Goal: Task Accomplishment & Management: Complete application form

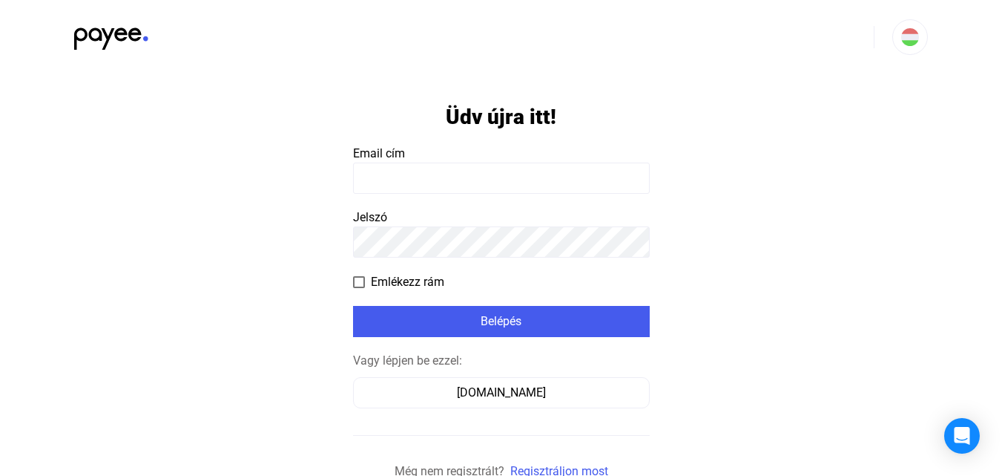
click at [421, 181] on input at bounding box center [501, 177] width 297 height 31
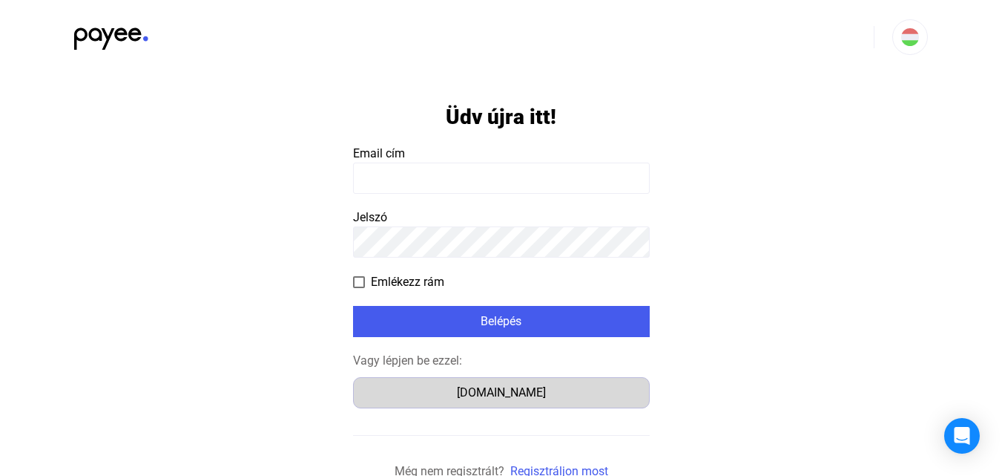
click at [498, 392] on div "[DOMAIN_NAME]" at bounding box center [501, 393] width 286 height 18
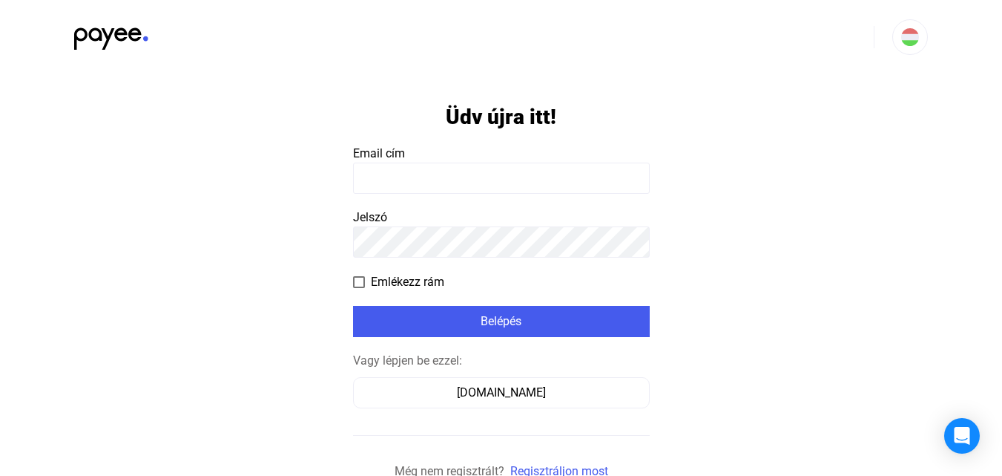
click at [367, 173] on input at bounding box center [501, 177] width 297 height 31
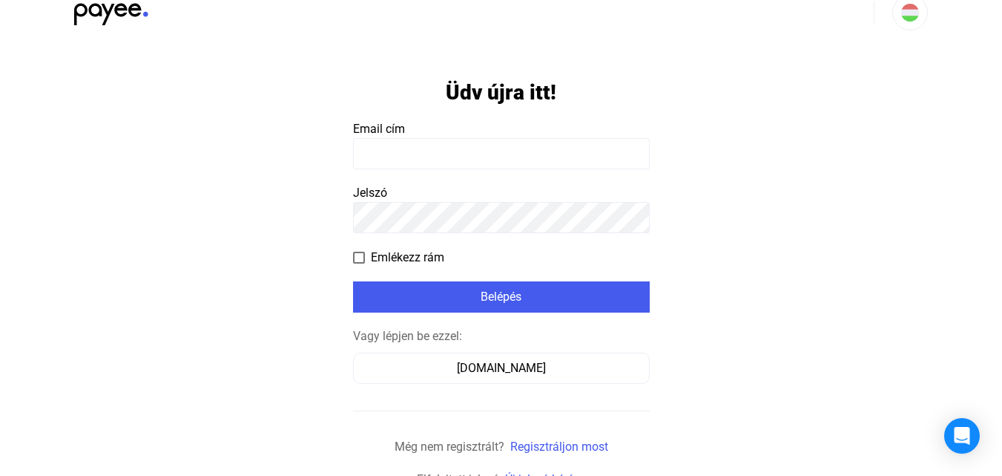
scroll to position [37, 0]
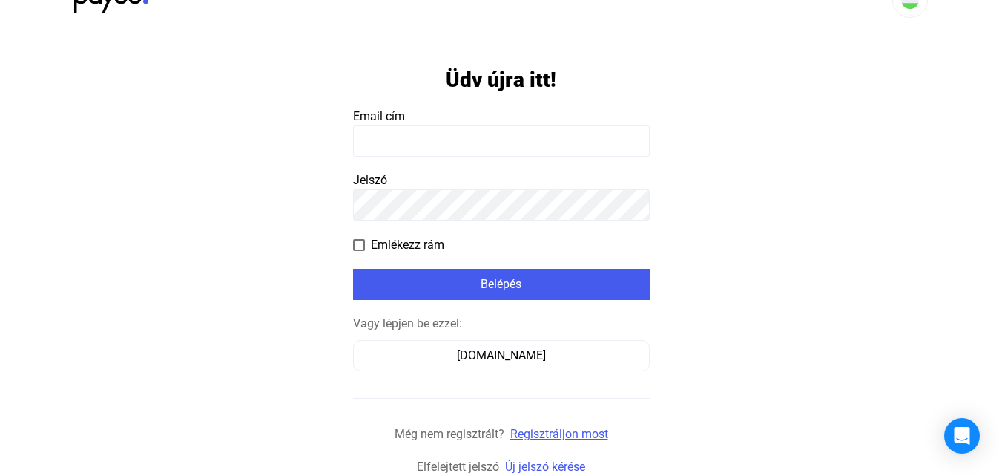
click at [550, 435] on link "Regisztráljon most" at bounding box center [559, 434] width 98 height 14
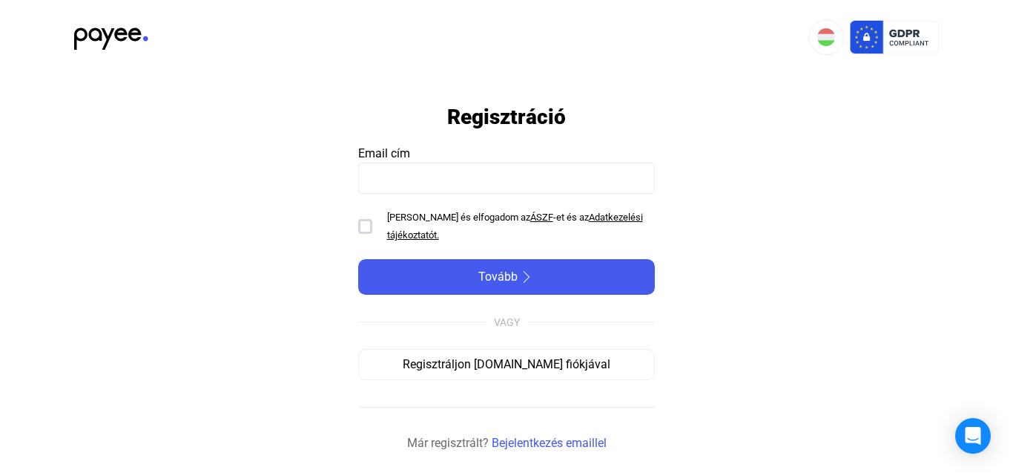
click at [401, 172] on input at bounding box center [506, 177] width 297 height 31
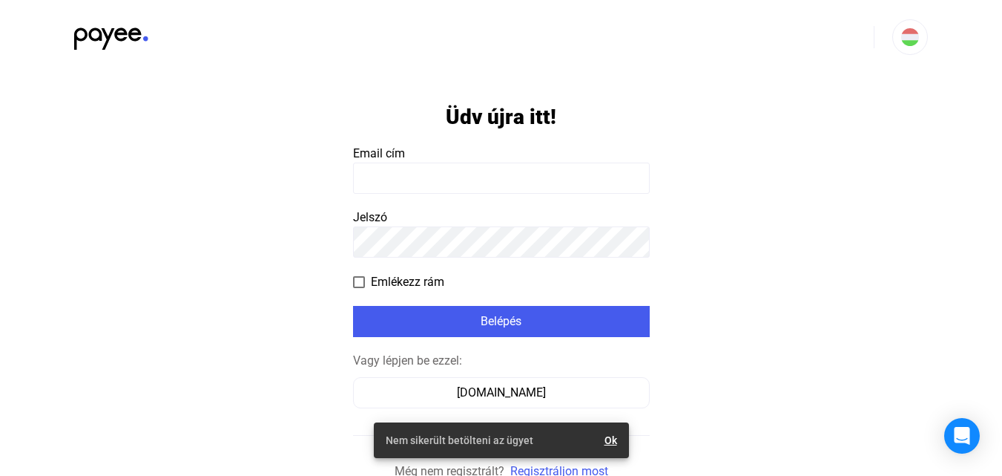
click at [613, 435] on link "Ok" at bounding box center [611, 440] width 13 height 15
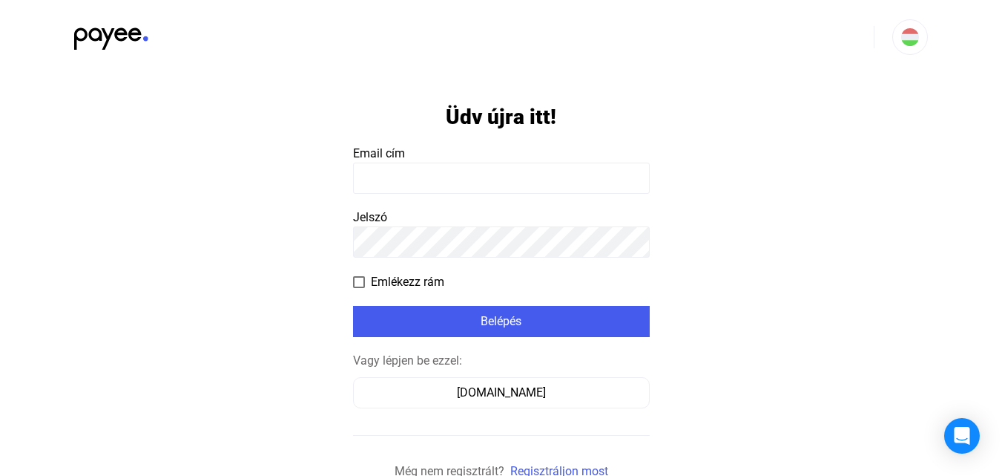
click at [400, 188] on input at bounding box center [501, 177] width 297 height 31
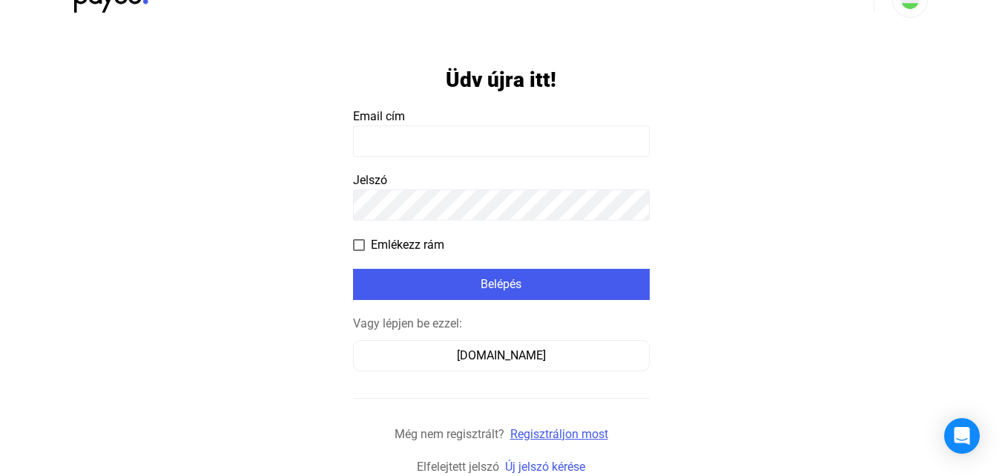
click at [556, 431] on link "Regisztráljon most" at bounding box center [559, 434] width 98 height 14
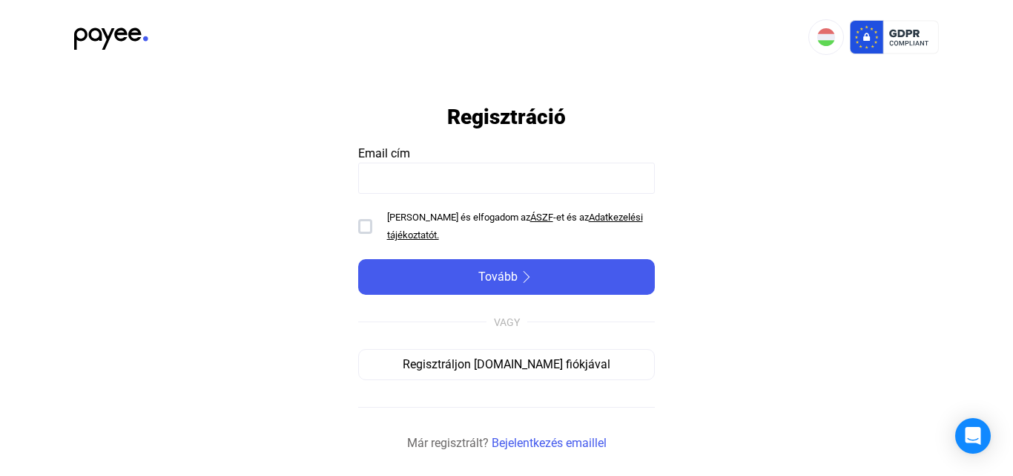
click at [427, 174] on input at bounding box center [506, 177] width 297 height 31
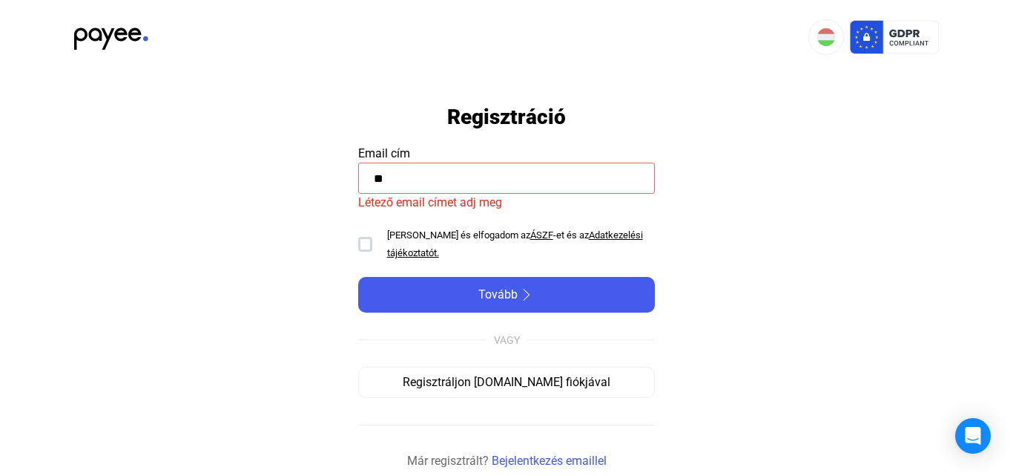
type input "*"
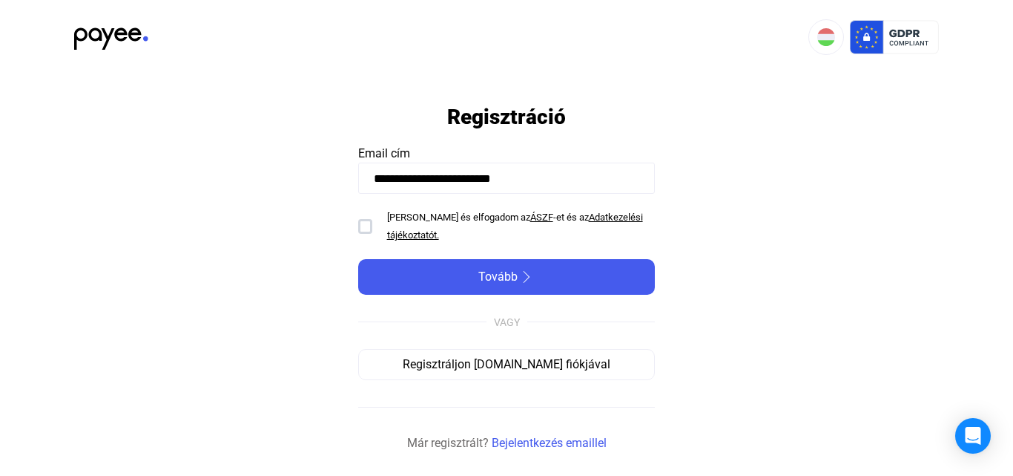
click at [363, 223] on div at bounding box center [365, 226] width 14 height 15
click at [553, 180] on input "**********" at bounding box center [506, 177] width 297 height 31
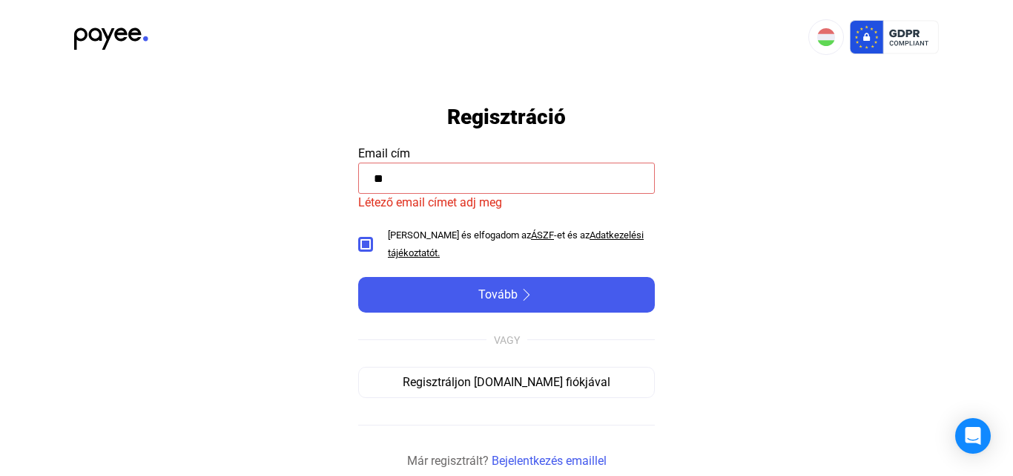
type input "*"
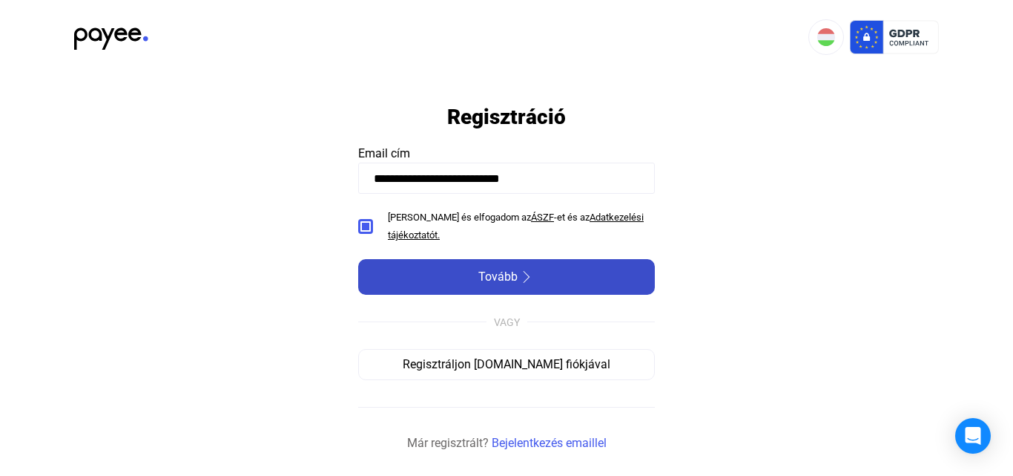
type input "**********"
click at [499, 269] on span "Tovább" at bounding box center [497, 277] width 39 height 18
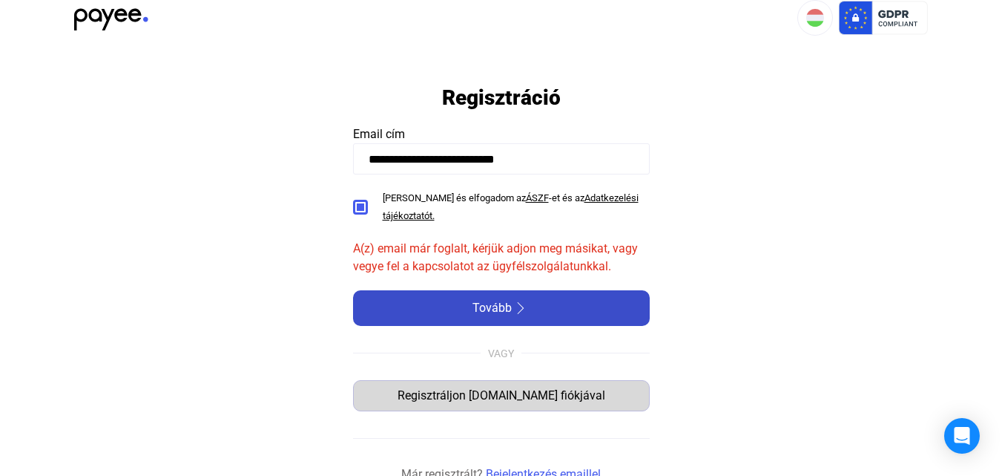
scroll to position [27, 0]
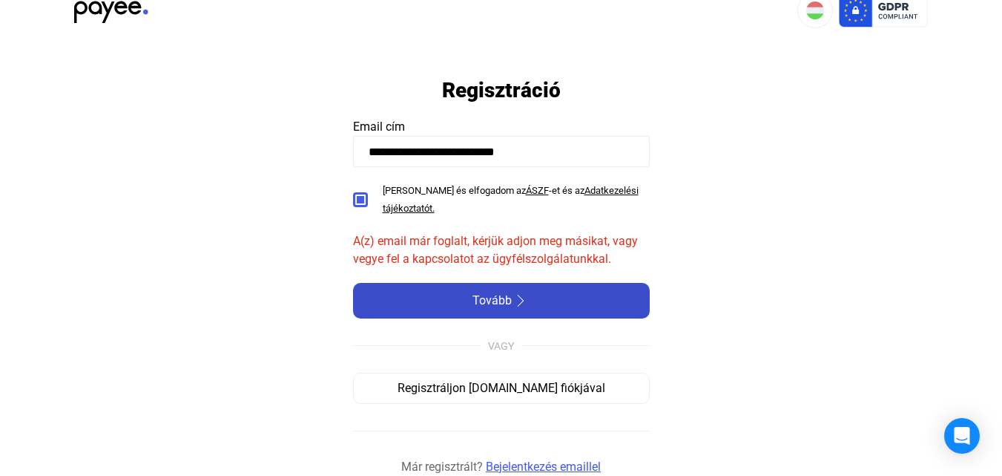
click at [547, 464] on link "Bejelentkezés emaillel" at bounding box center [543, 467] width 115 height 18
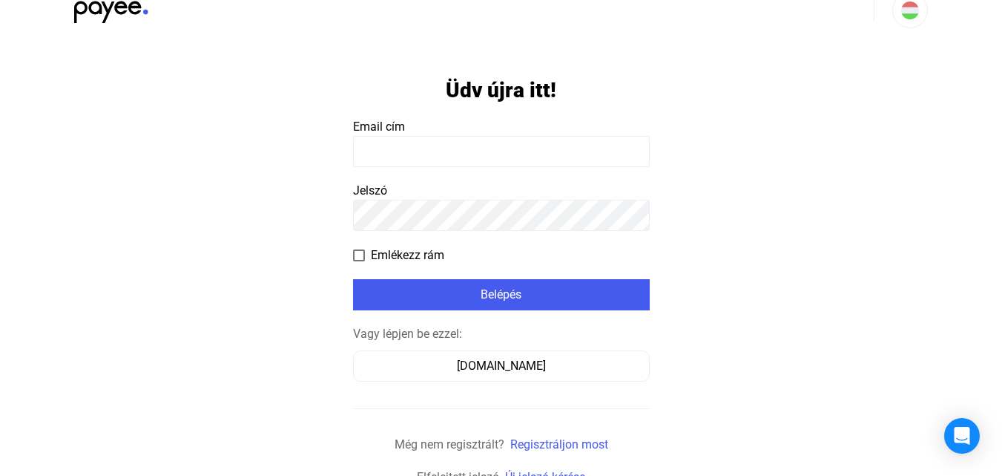
click at [424, 158] on input at bounding box center [501, 151] width 297 height 31
type input "**********"
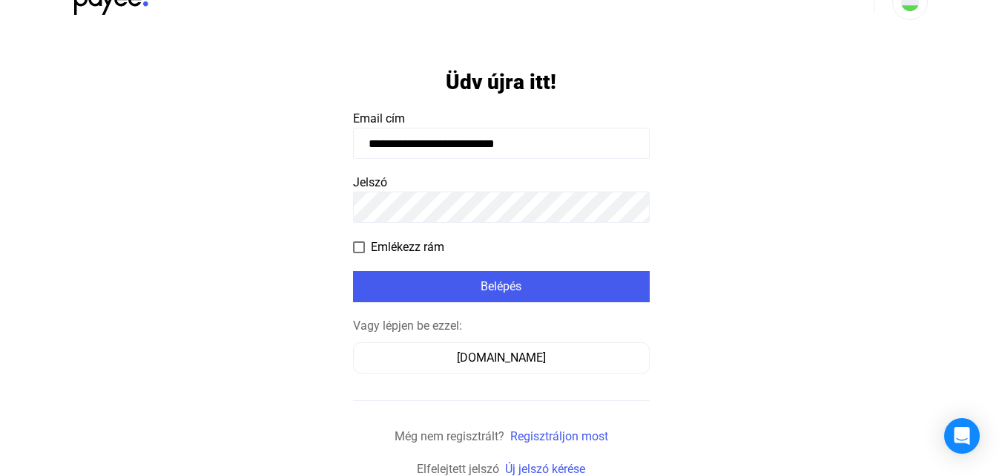
scroll to position [37, 0]
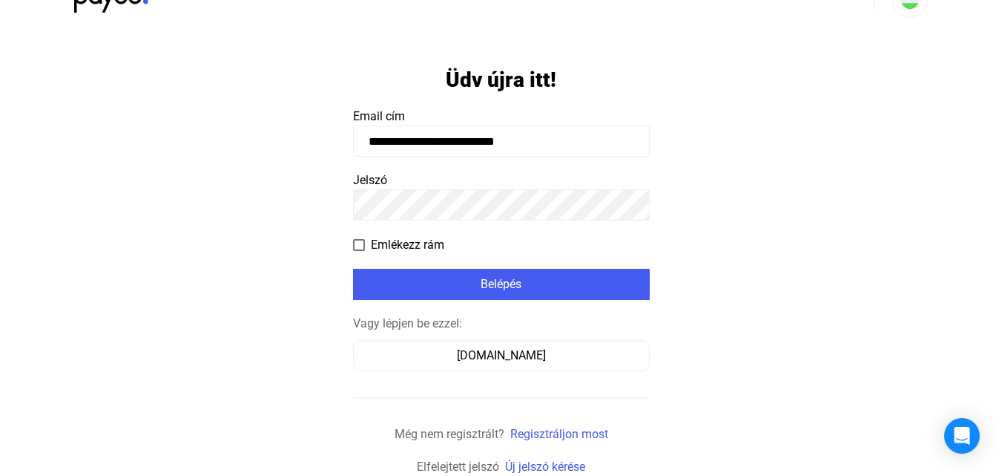
click at [562, 139] on input "**********" at bounding box center [501, 140] width 297 height 31
click at [539, 467] on link "Új jelszó kérése" at bounding box center [545, 466] width 80 height 14
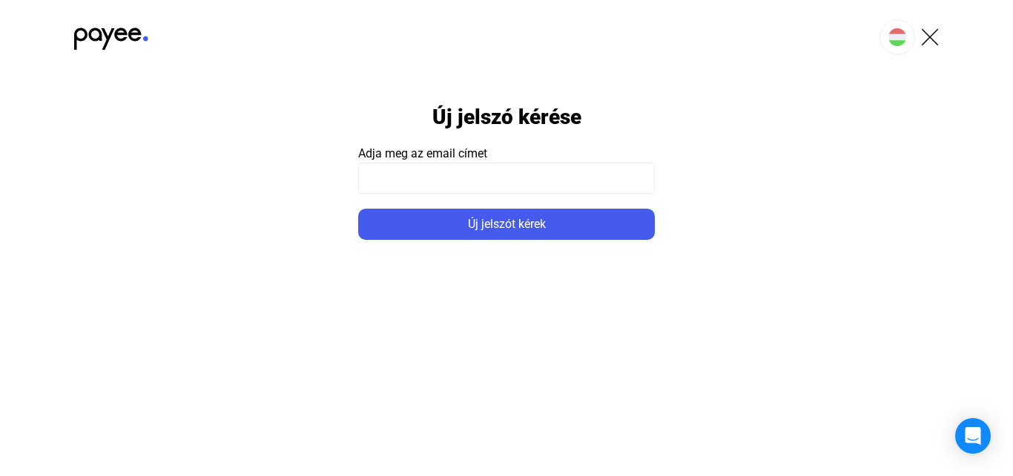
click at [409, 190] on input at bounding box center [506, 177] width 297 height 31
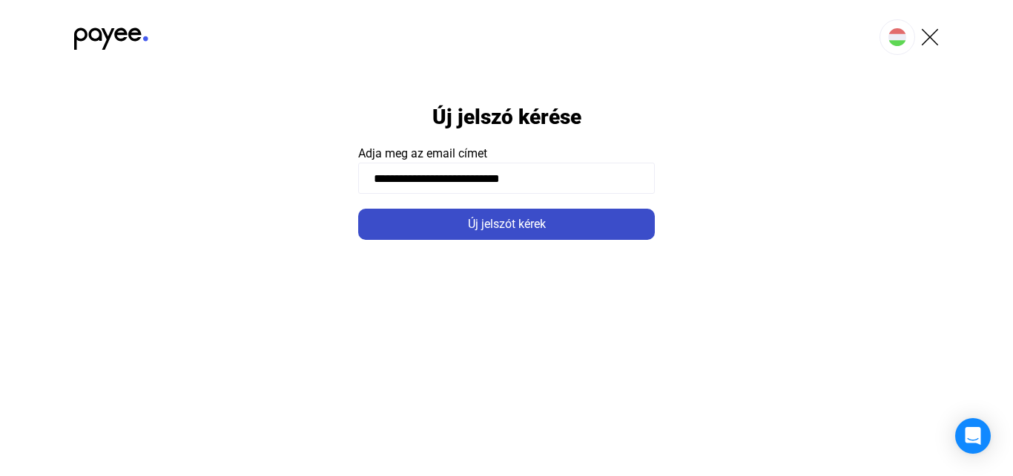
type input "**********"
click at [478, 220] on div "Új jelszót kérek" at bounding box center [507, 224] width 288 height 18
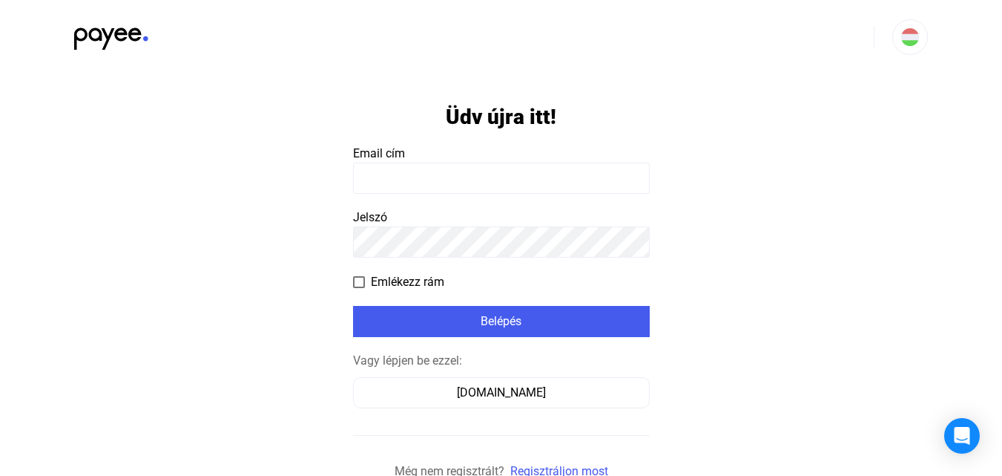
click at [386, 173] on input at bounding box center [501, 177] width 297 height 31
type input "**********"
click at [361, 282] on span at bounding box center [359, 282] width 12 height 12
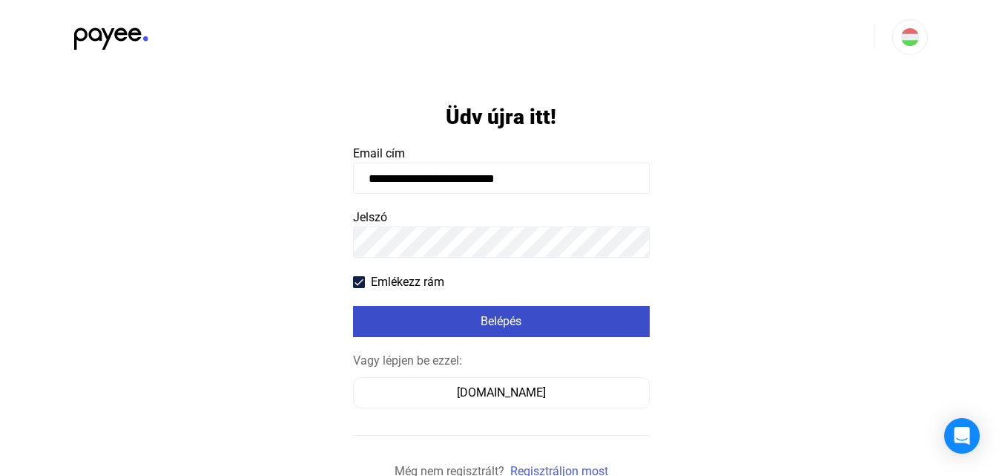
click at [516, 324] on div "Belépés" at bounding box center [502, 321] width 288 height 18
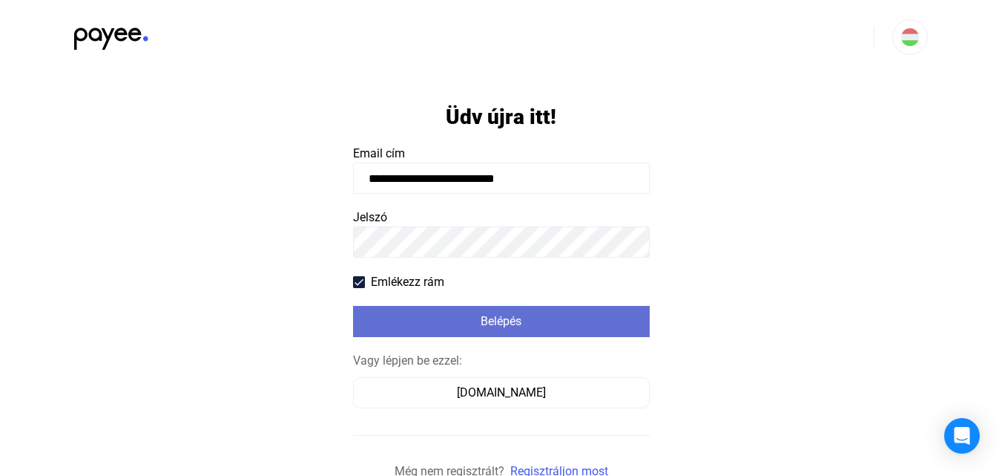
click at [508, 327] on div "Belépés" at bounding box center [502, 321] width 288 height 18
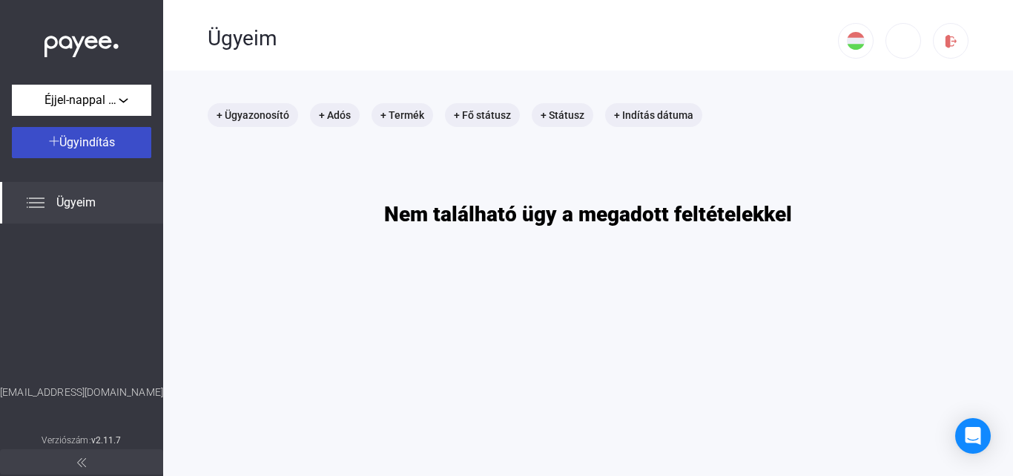
click at [109, 142] on span "Ügyindítás" at bounding box center [87, 142] width 56 height 14
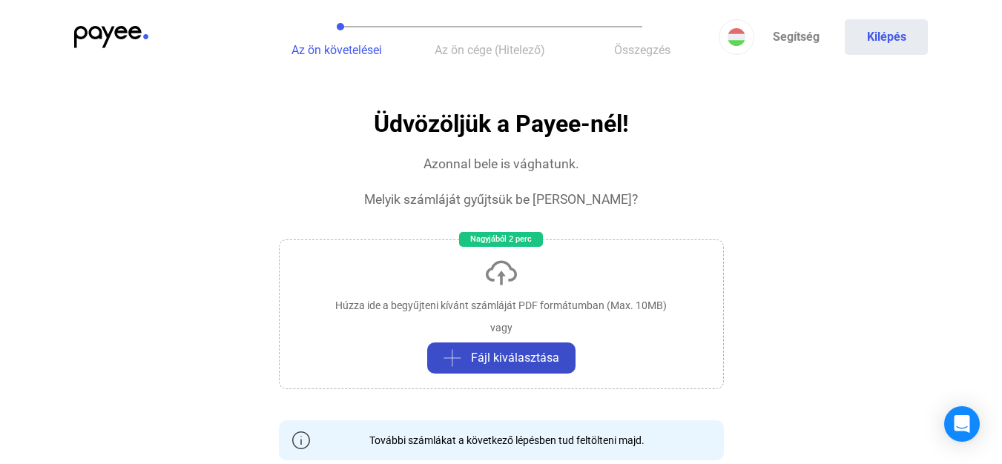
click at [513, 353] on span "Fájl kiválasztása" at bounding box center [515, 358] width 88 height 18
